Goal: Information Seeking & Learning: Learn about a topic

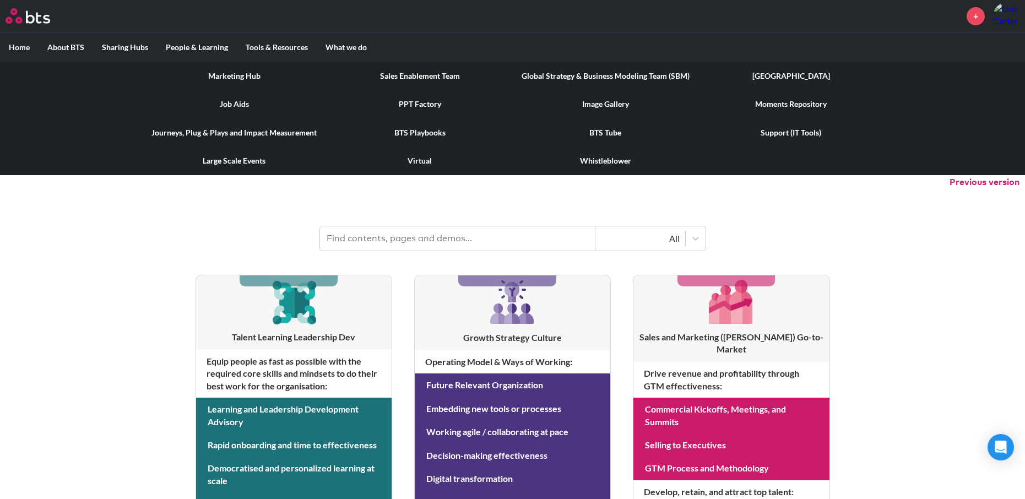
click at [231, 77] on link "Marketing Hub" at bounding box center [235, 76] width 186 height 29
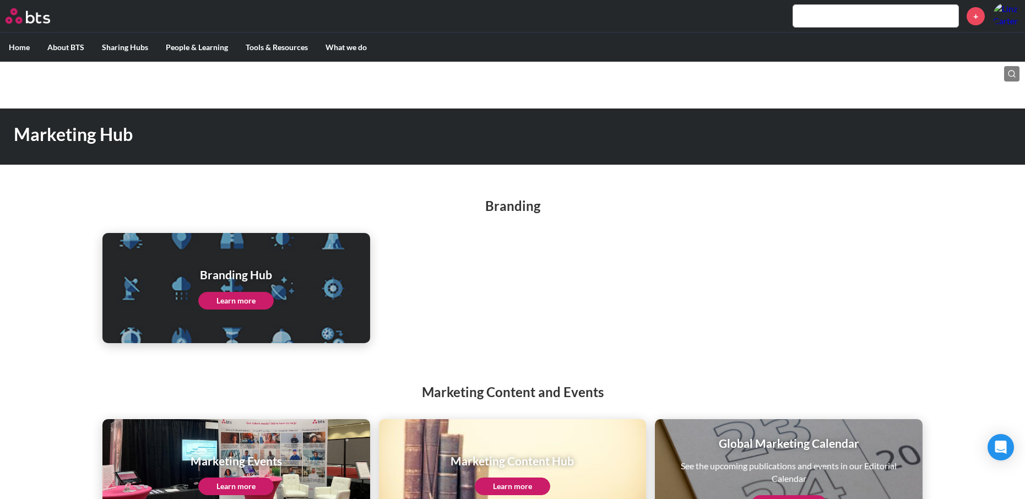
click at [232, 299] on link "Learn more" at bounding box center [235, 301] width 75 height 18
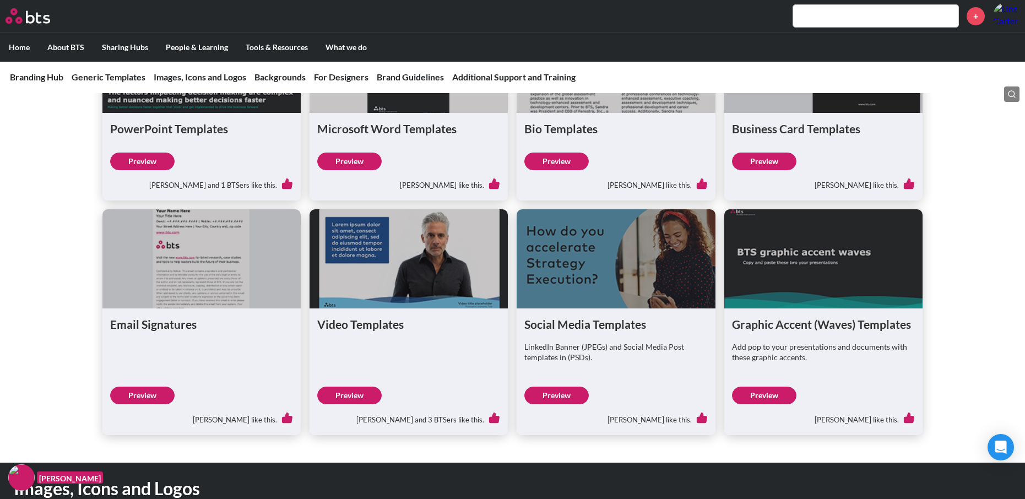
scroll to position [449, 0]
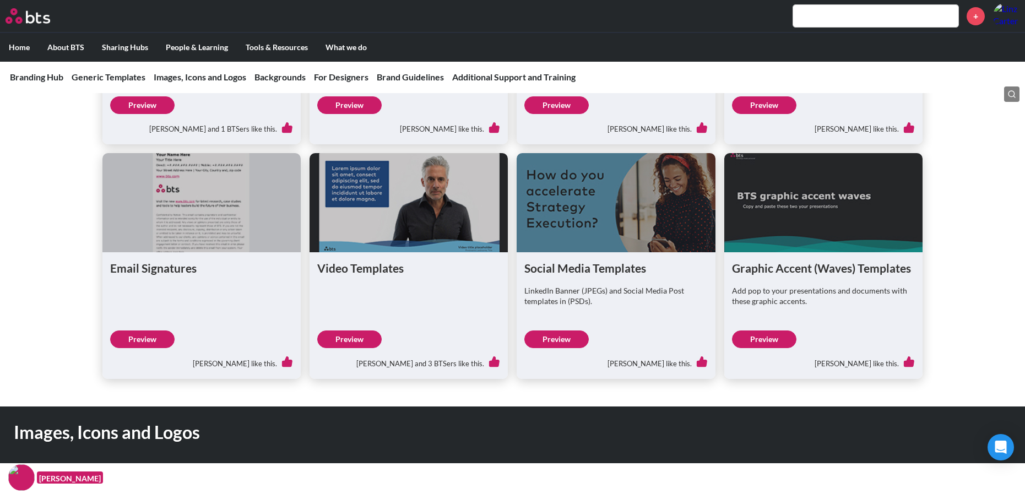
click at [559, 340] on link "Preview" at bounding box center [556, 339] width 64 height 18
